Goal: Find specific page/section: Find specific page/section

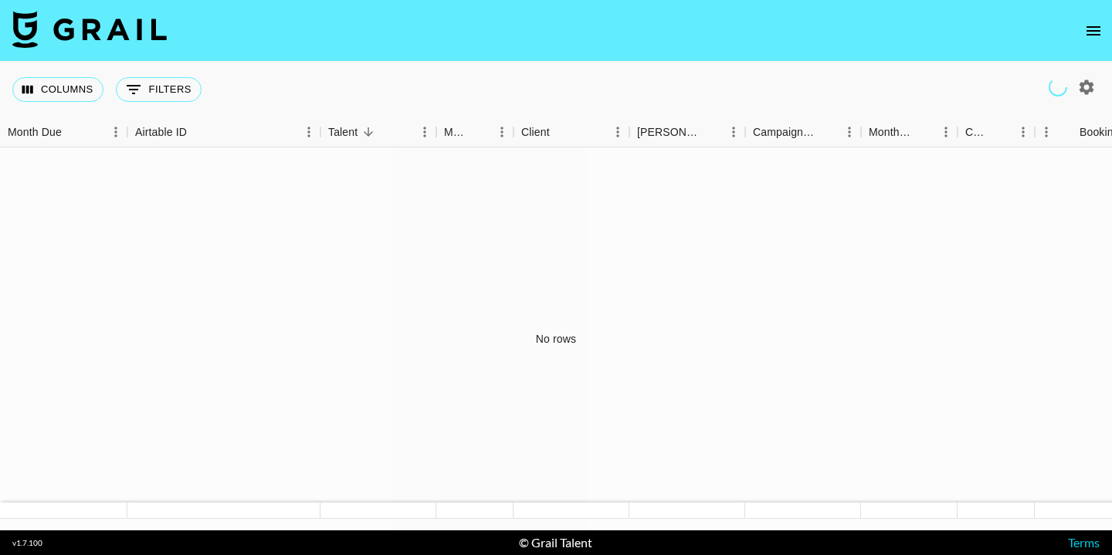
click at [1094, 35] on icon "open drawer" at bounding box center [1094, 30] width 14 height 9
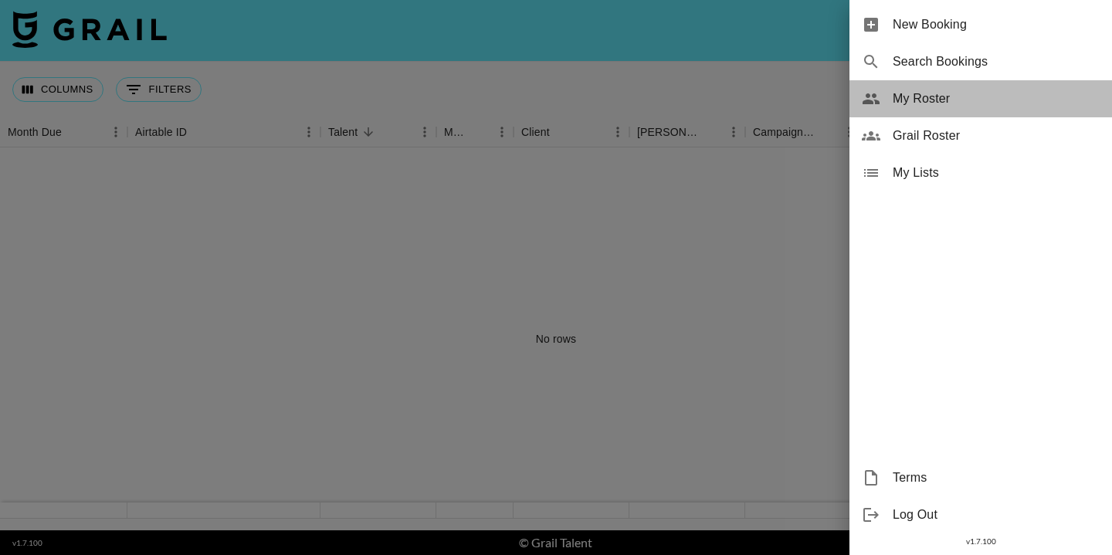
click at [972, 101] on span "My Roster" at bounding box center [996, 99] width 207 height 19
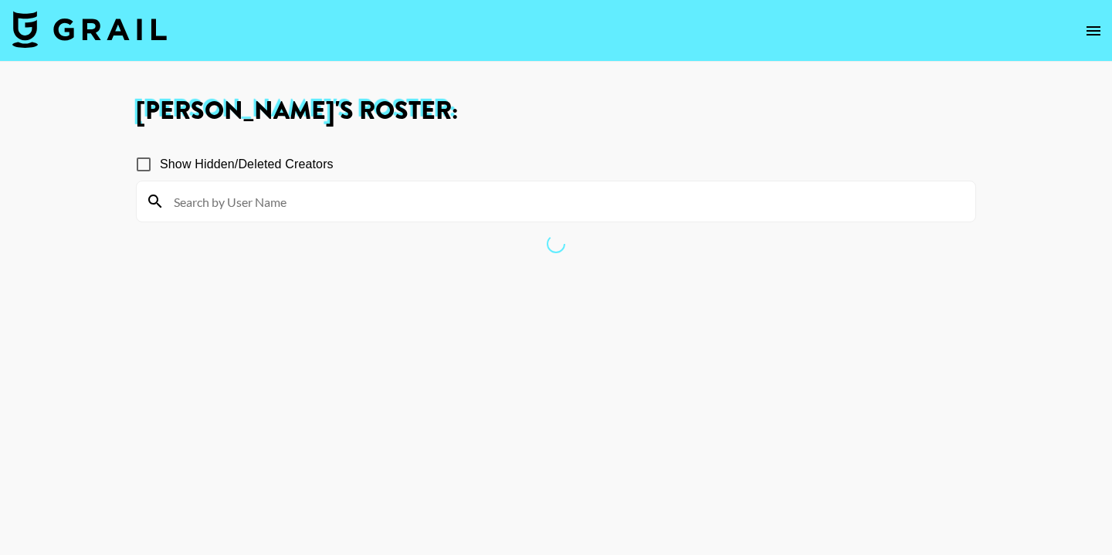
click at [397, 205] on input at bounding box center [566, 201] width 802 height 25
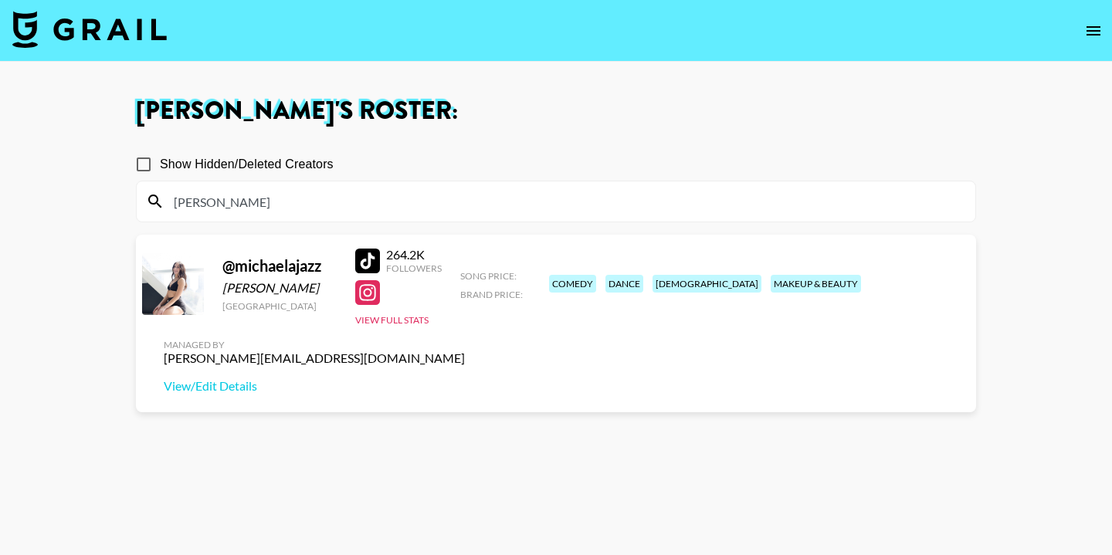
type input "[PERSON_NAME]"
click at [429, 266] on div "Followers" at bounding box center [414, 269] width 56 height 12
click at [409, 255] on div "264.2K" at bounding box center [414, 254] width 56 height 15
click at [192, 277] on div at bounding box center [173, 284] width 62 height 62
click at [1096, 34] on icon "open drawer" at bounding box center [1094, 30] width 14 height 9
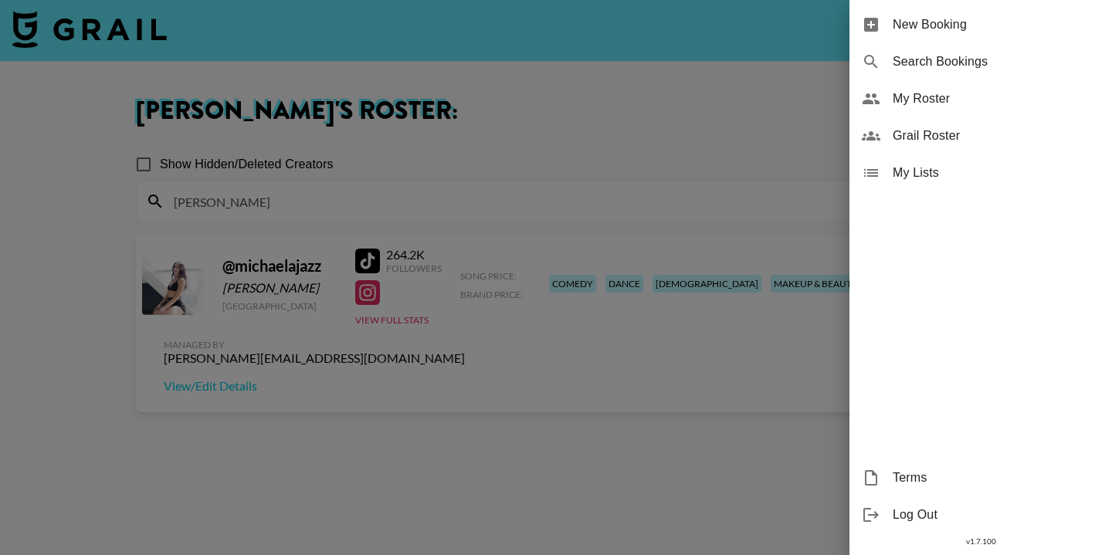
click at [772, 100] on div at bounding box center [556, 277] width 1112 height 555
